Goal: Task Accomplishment & Management: Use online tool/utility

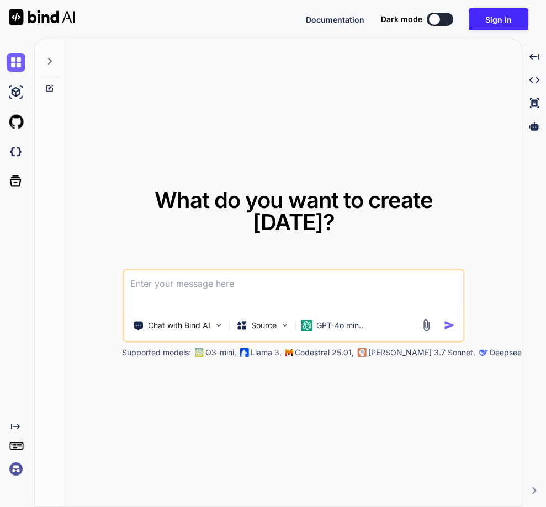
click at [14, 470] on img at bounding box center [16, 469] width 19 height 19
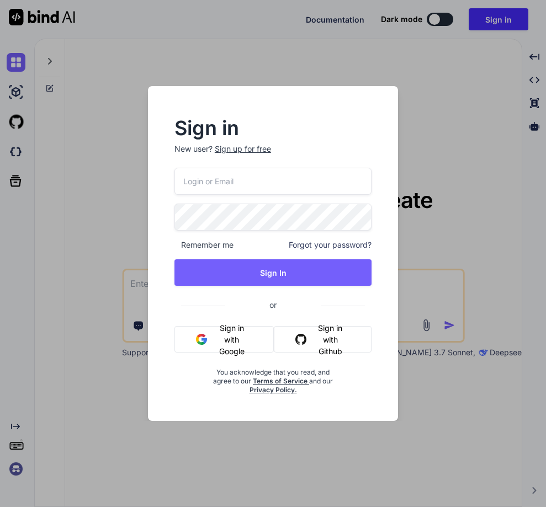
click at [419, 128] on div "Sign in New user? Sign up for free Remember me Forgot your password? Sign In or…" at bounding box center [273, 253] width 546 height 507
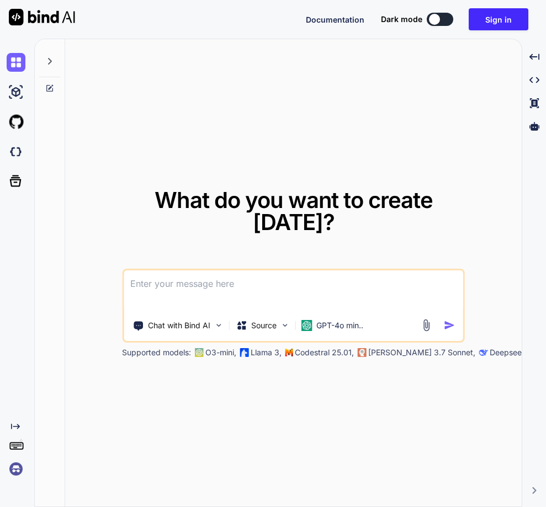
click at [12, 468] on img at bounding box center [16, 469] width 19 height 19
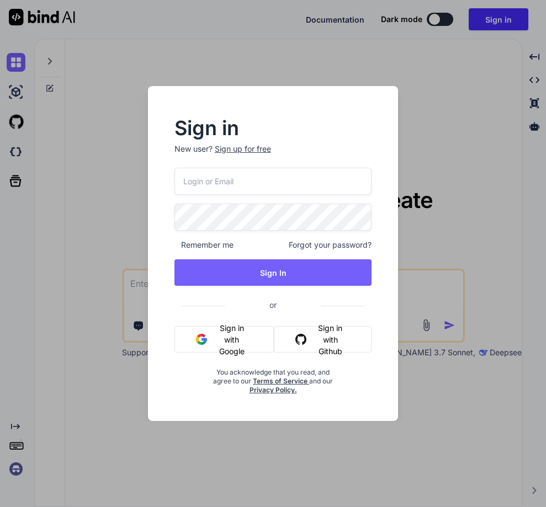
click at [231, 188] on input "email" at bounding box center [272, 181] width 197 height 27
paste input "[EMAIL_ADDRESS][DOMAIN_NAME]"
type input "[EMAIL_ADDRESS][DOMAIN_NAME]"
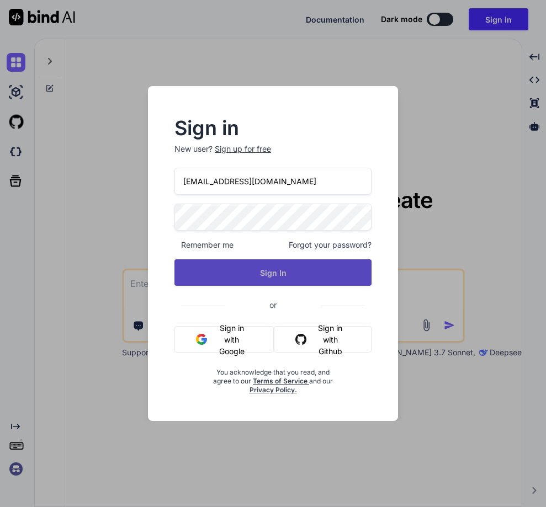
click at [299, 276] on button "Sign In" at bounding box center [272, 273] width 197 height 27
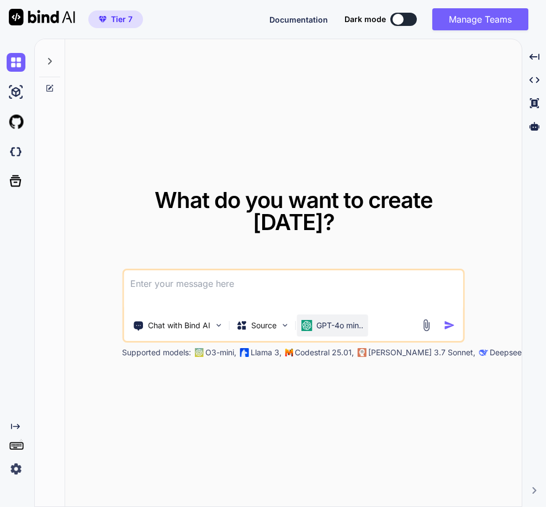
click at [325, 328] on p "GPT-4o min.." at bounding box center [339, 325] width 47 height 11
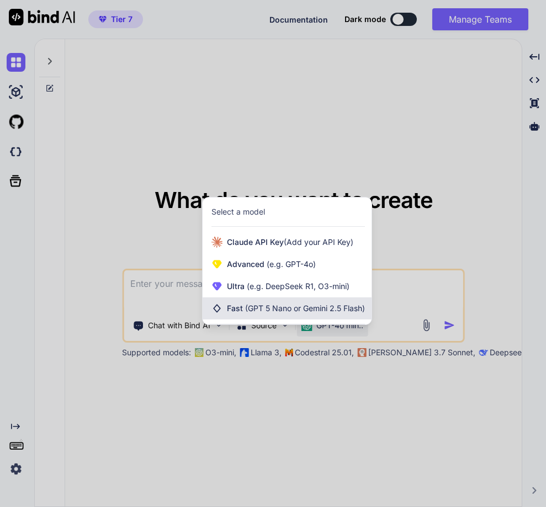
click at [291, 307] on span "(GPT 5 Nano or Gemini 2.5 Flash)" at bounding box center [305, 308] width 120 height 9
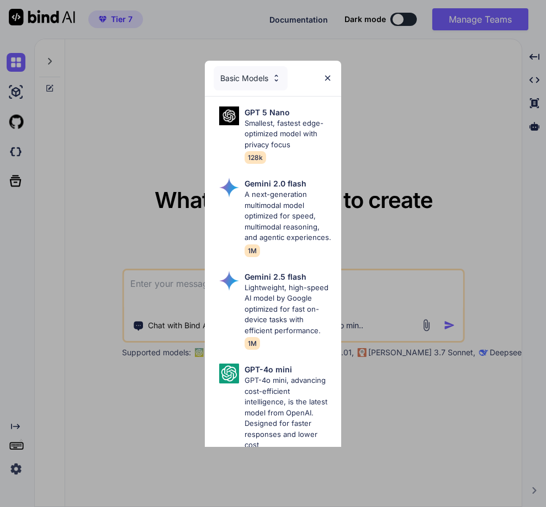
click at [326, 81] on img at bounding box center [327, 77] width 9 height 9
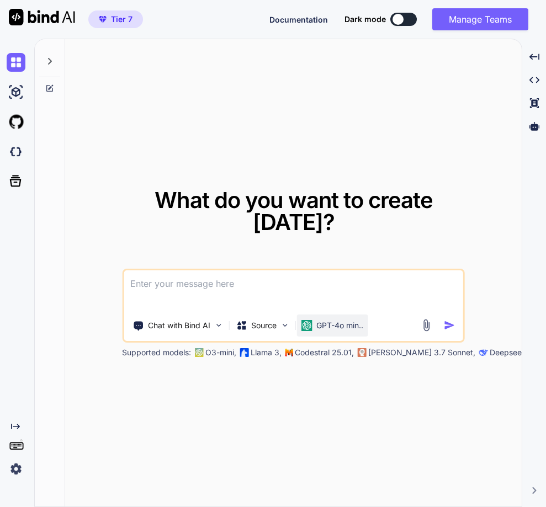
click at [326, 324] on p "GPT-4o min.." at bounding box center [339, 325] width 47 height 11
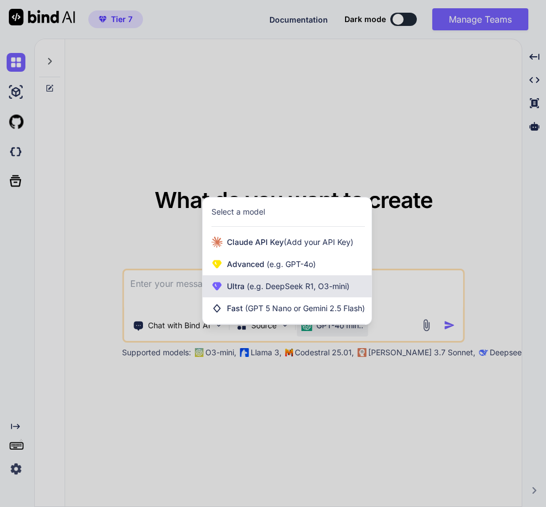
click at [293, 284] on span "(e.g. DeepSeek R1, O3-mini)" at bounding box center [297, 286] width 105 height 9
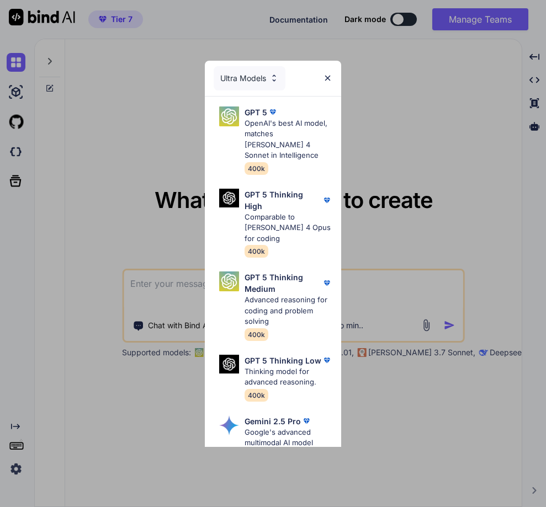
click at [327, 80] on img at bounding box center [327, 77] width 9 height 9
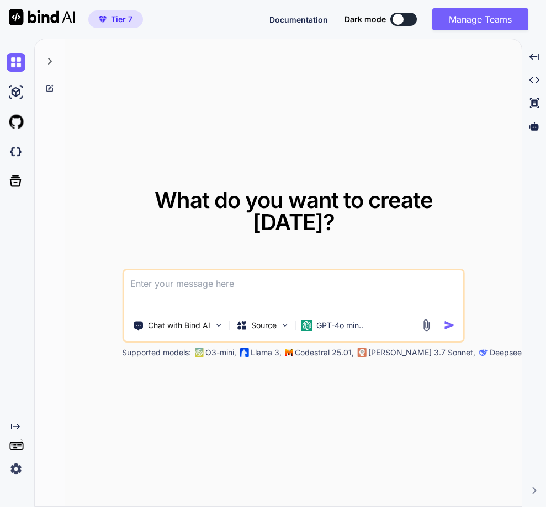
click at [410, 142] on div "What do you want to create [DATE]? Chat with Bind AI Source GPT-4o min.. Suppor…" at bounding box center [293, 273] width 457 height 469
